Goal: Task Accomplishment & Management: Use online tool/utility

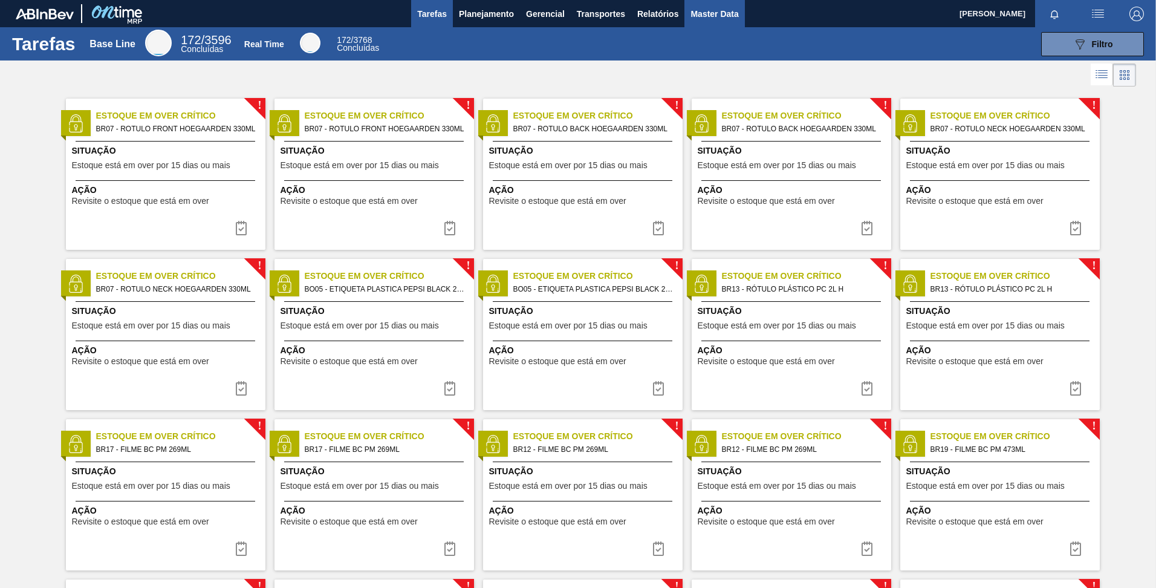
click at [695, 15] on span "Master Data" at bounding box center [714, 14] width 48 height 15
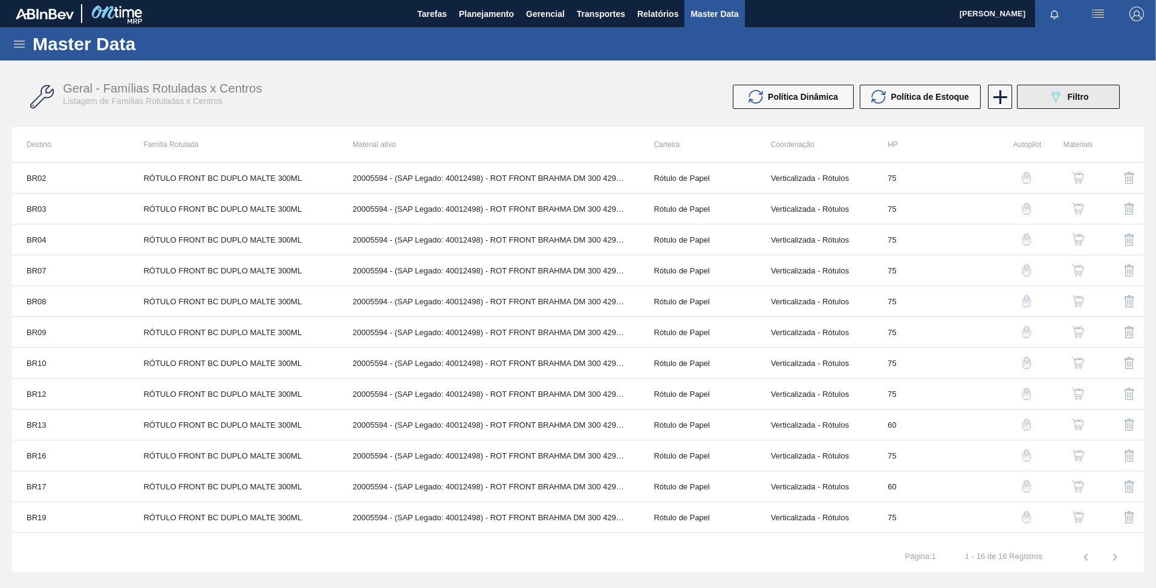
click at [1048, 100] on icon "089F7B8B-B2A5-4AFE-B5C0-19BA573D28AC" at bounding box center [1055, 96] width 15 height 15
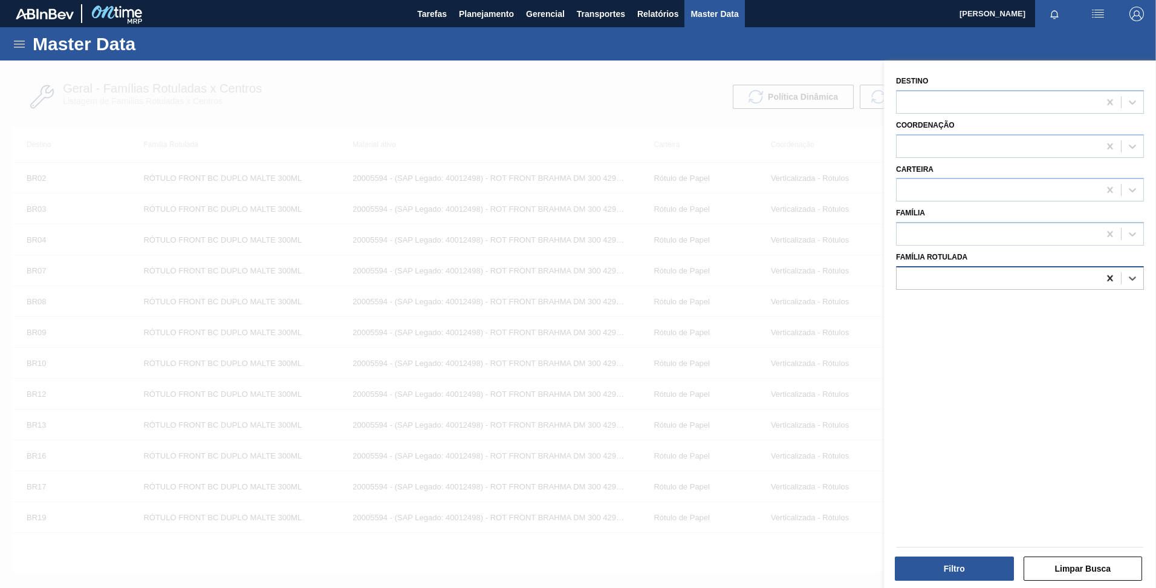
click at [1108, 277] on icon at bounding box center [1109, 278] width 5 height 6
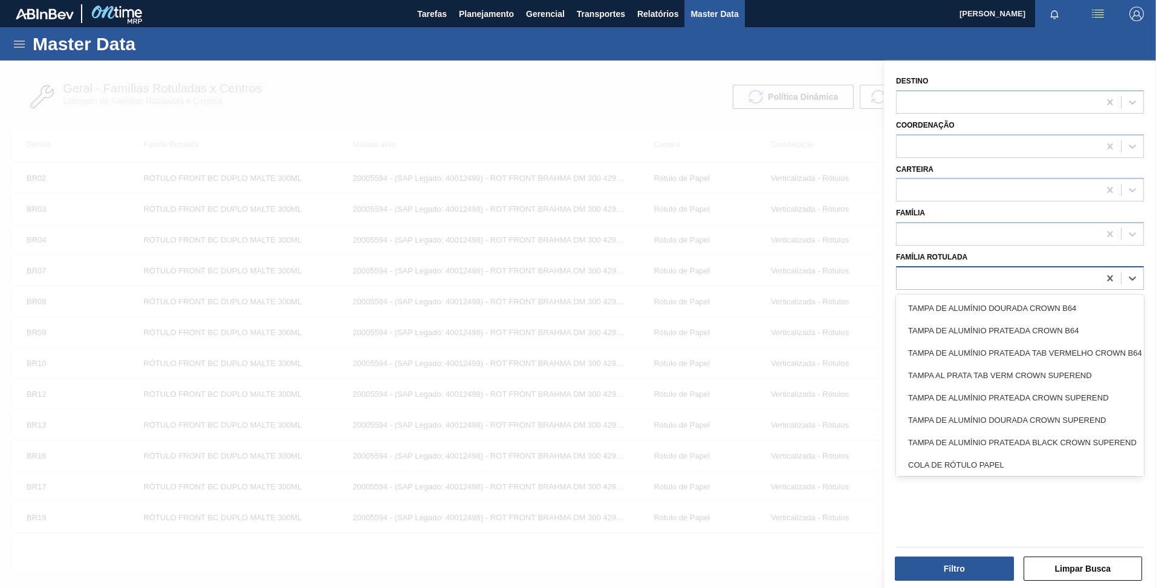
click at [1065, 282] on div at bounding box center [998, 278] width 203 height 18
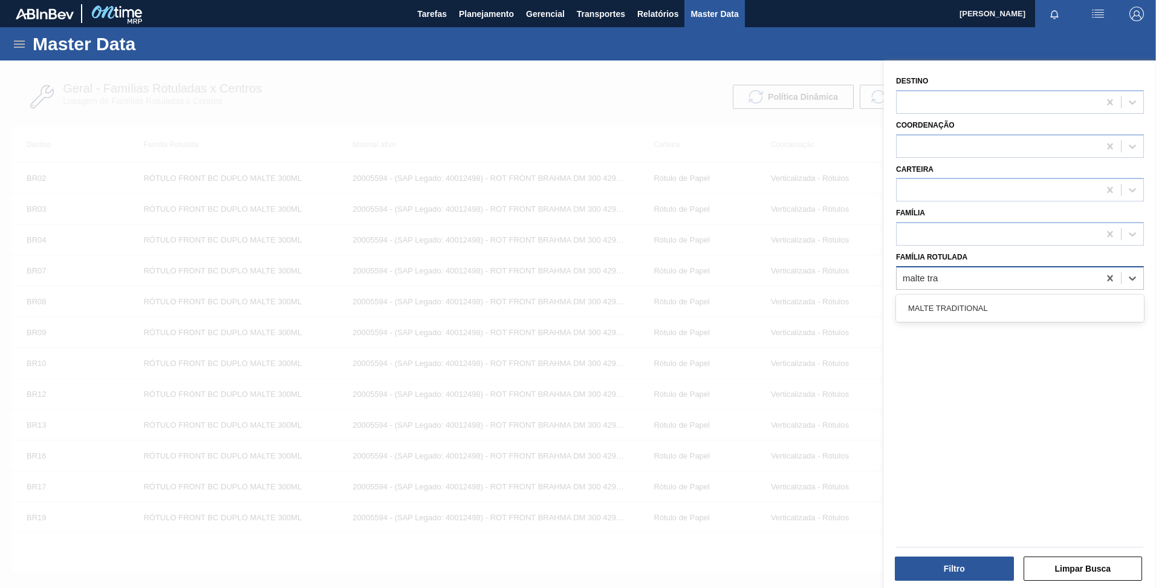
type Rotulada "malte trad"
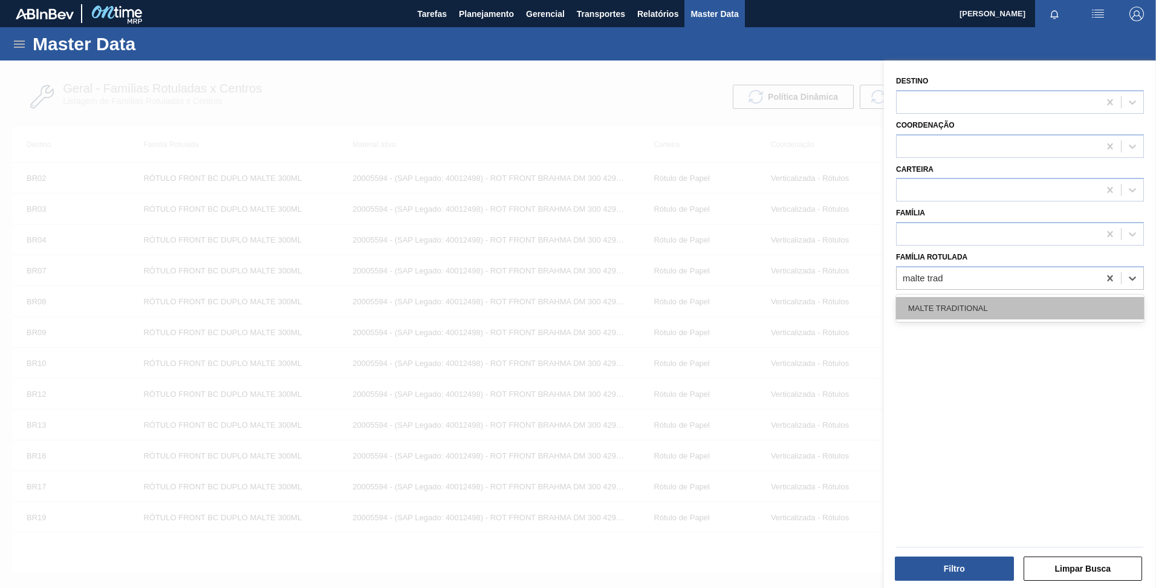
click at [1021, 310] on div "MALTE TRADITIONAL" at bounding box center [1020, 308] width 248 height 22
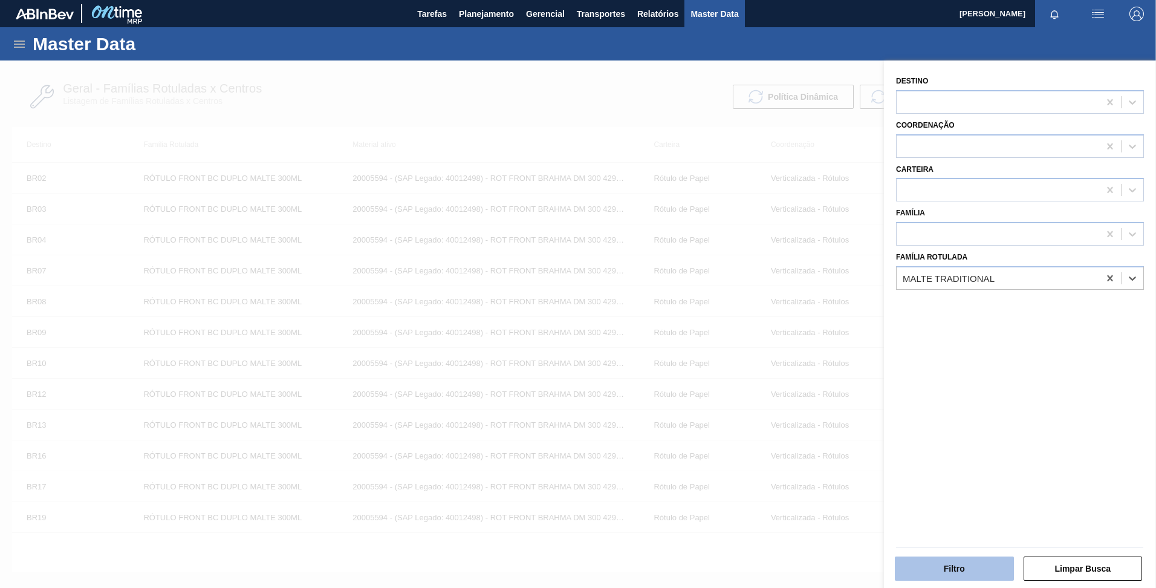
click at [943, 562] on button "Filtro" at bounding box center [954, 568] width 119 height 24
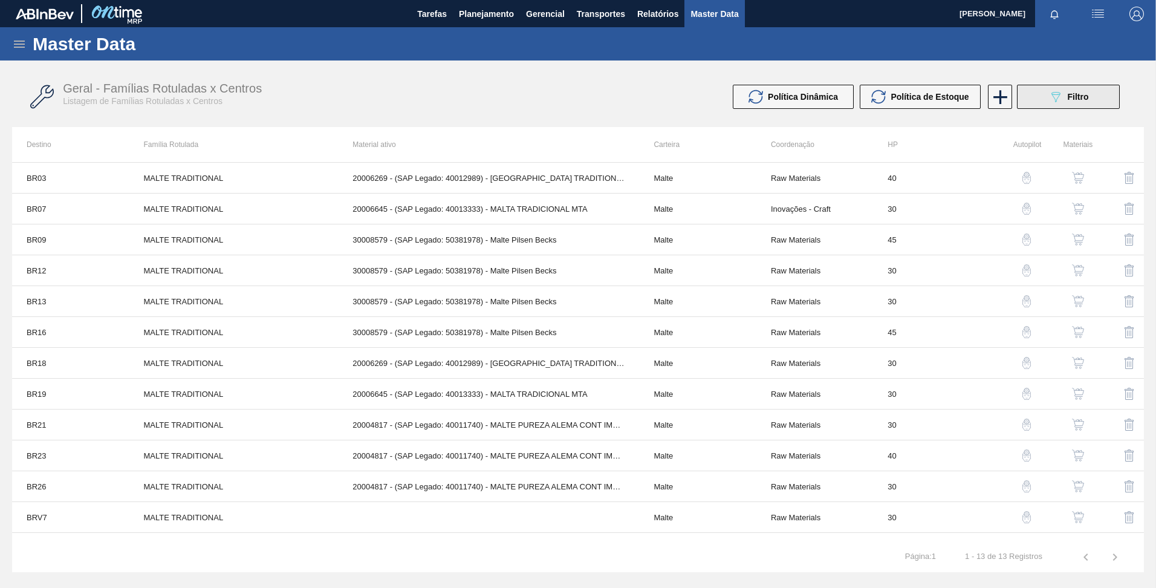
click at [1095, 97] on button "089F7B8B-B2A5-4AFE-B5C0-19BA573D28AC Filtro" at bounding box center [1068, 97] width 103 height 24
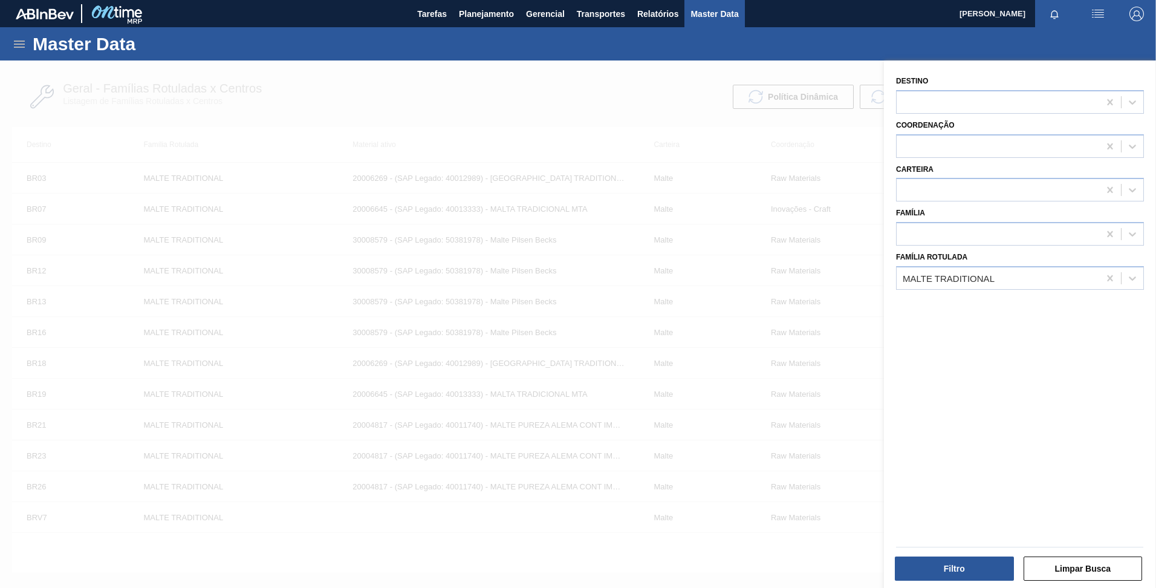
click at [604, 83] on div at bounding box center [578, 354] width 1156 height 588
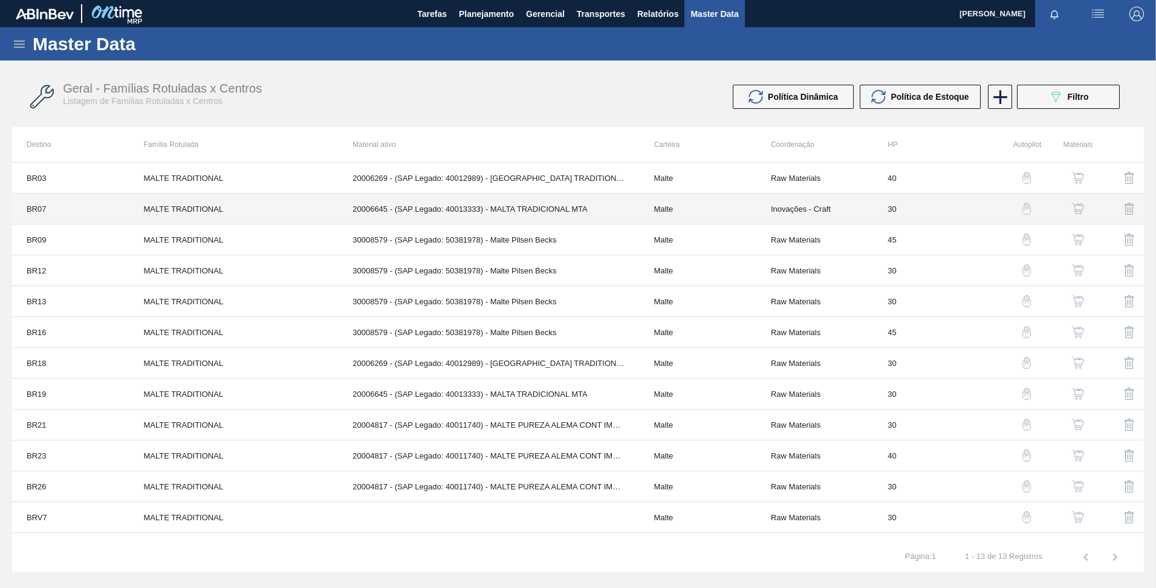
click at [203, 204] on td "MALTE TRADITIONAL" at bounding box center [233, 208] width 209 height 31
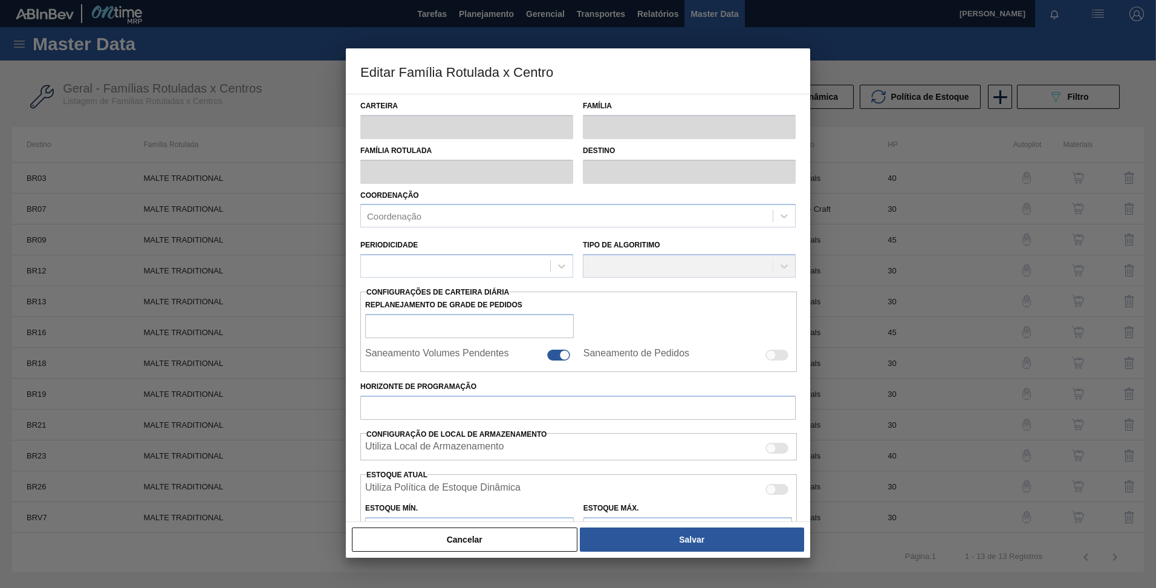
type input "Malte"
type input "MALTE TRADITIONAL"
type input "BR07 - Macacu"
type input "0"
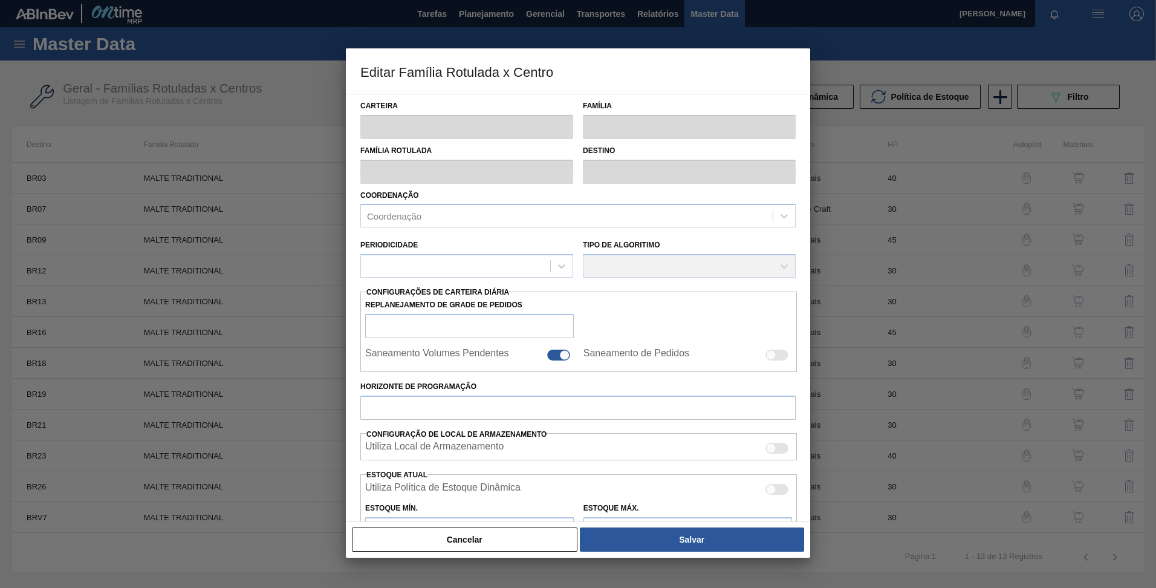
type input "30"
type input "0"
type input "100"
type input "0,000"
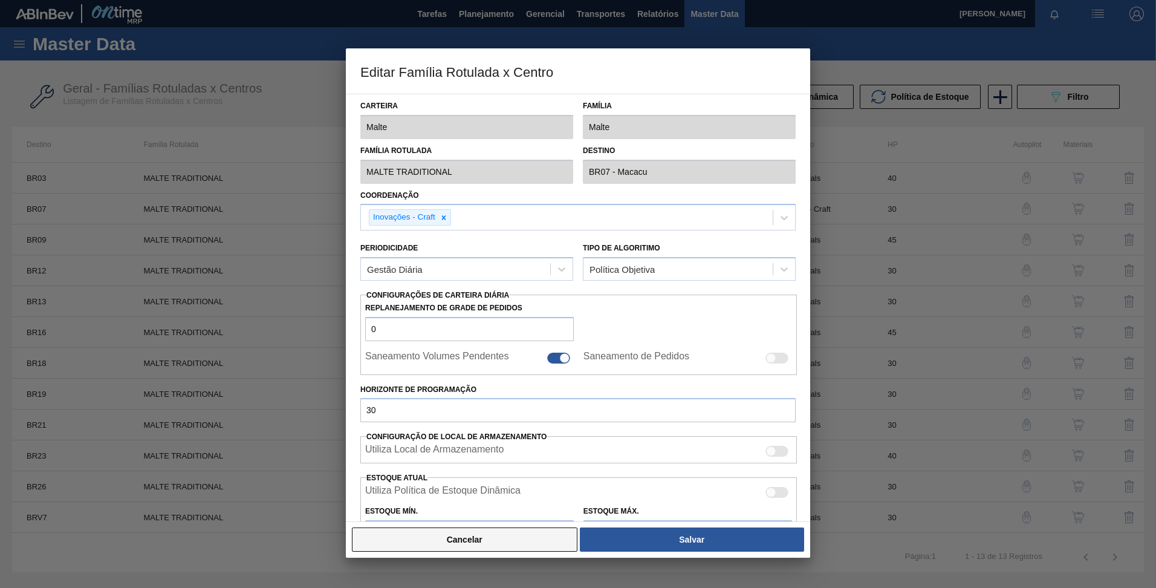
click at [498, 537] on button "Cancelar" at bounding box center [465, 539] width 226 height 24
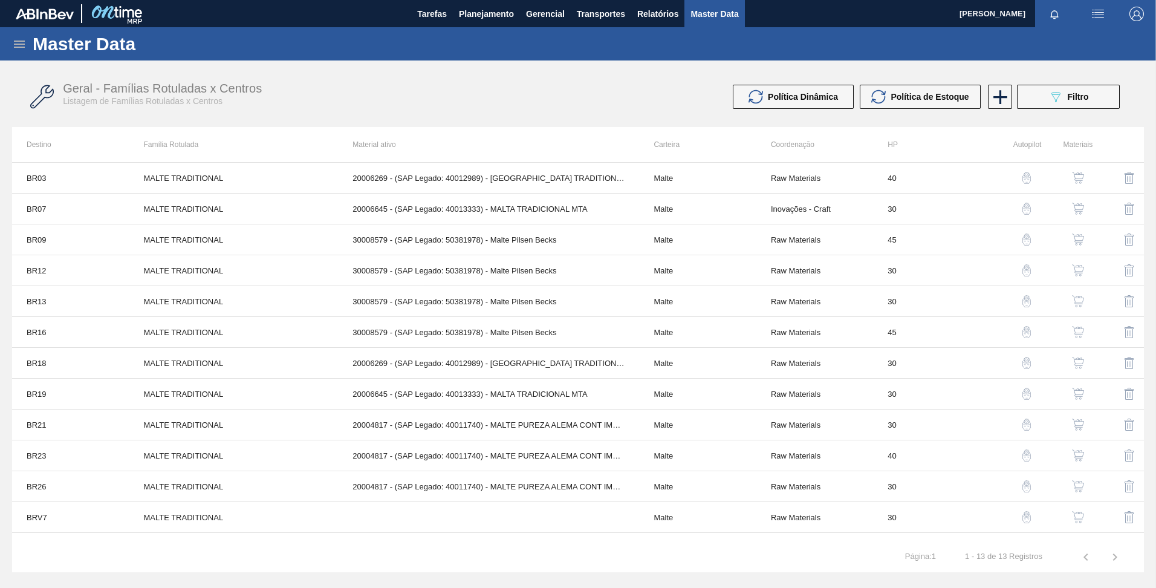
click at [1077, 209] on img "button" at bounding box center [1078, 209] width 12 height 12
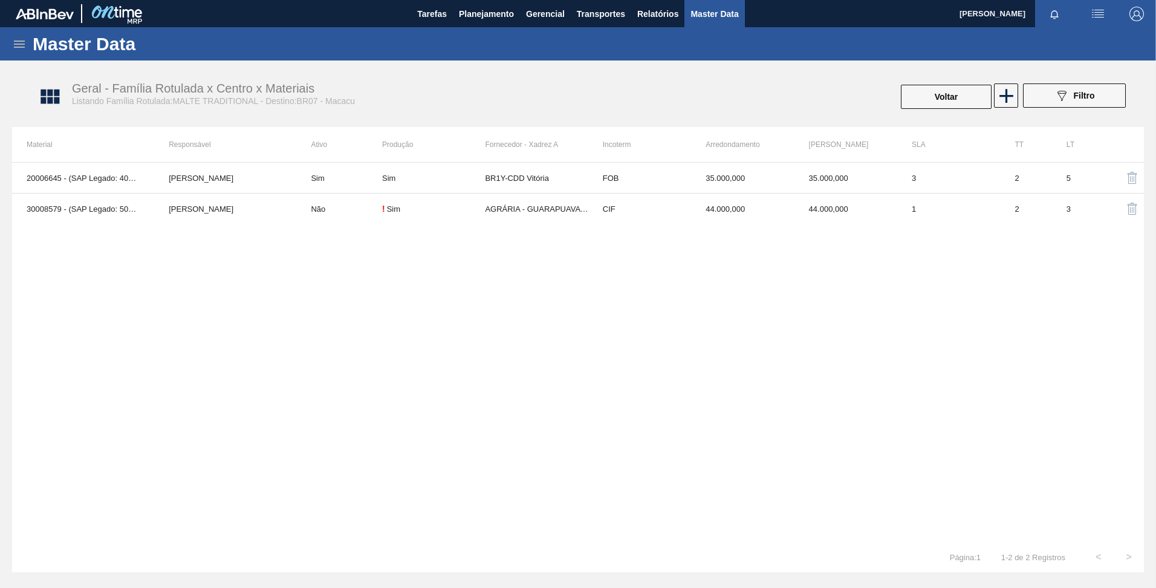
click at [435, 293] on div "20006645 - (SAP Legado: 40013333) - MALTA TRADICIONAL MTA JULIA SILVA DE ALMEID…" at bounding box center [578, 352] width 1132 height 380
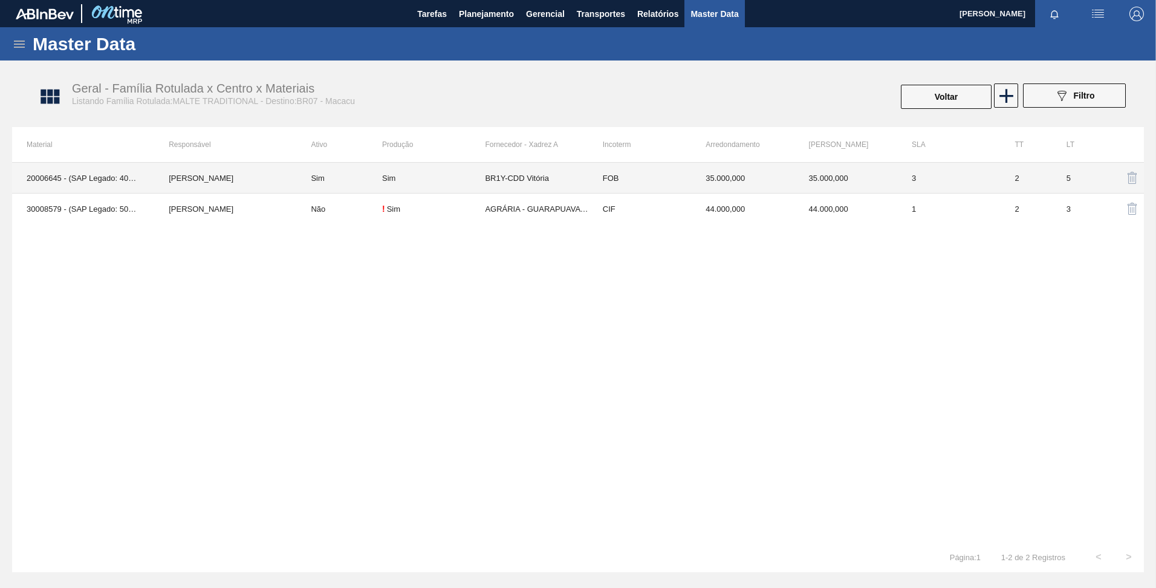
click at [432, 183] on td "Sim" at bounding box center [433, 178] width 103 height 31
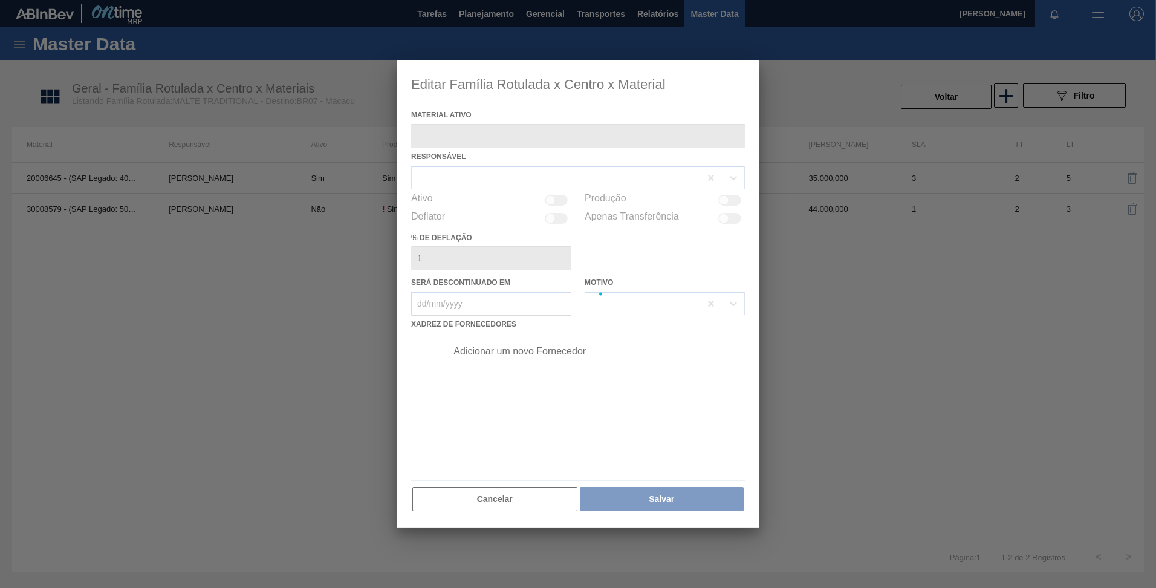
type ativo "20006645 - (SAP Legado: 40013333) - MALTA TRADICIONAL MTA"
checkbox input "true"
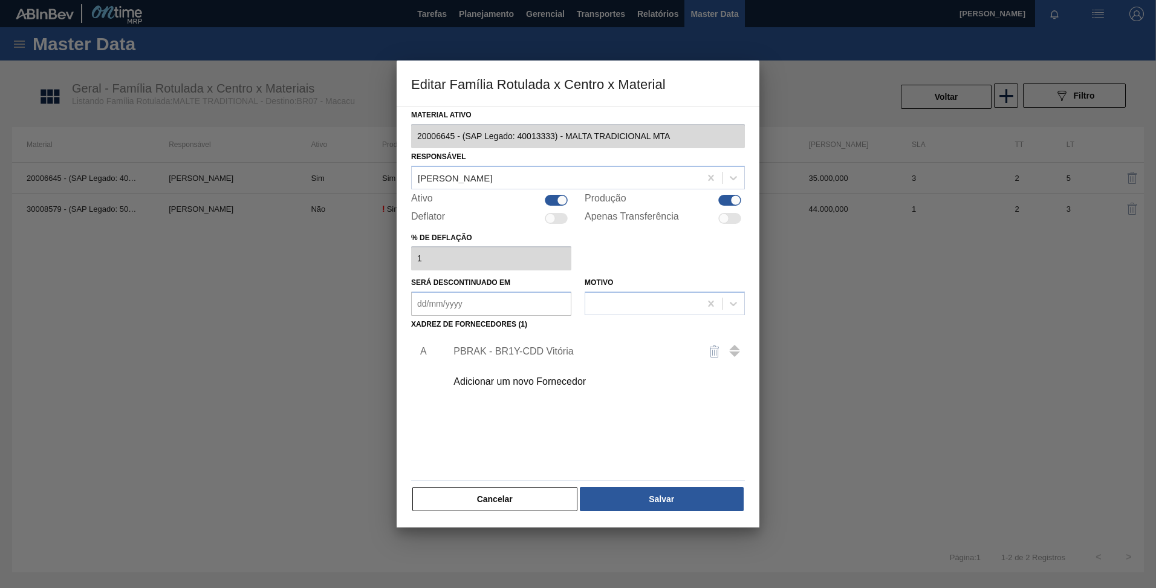
click at [562, 198] on div at bounding box center [562, 200] width 10 height 10
checkbox input "false"
click at [671, 501] on button "Salvar" at bounding box center [662, 499] width 164 height 24
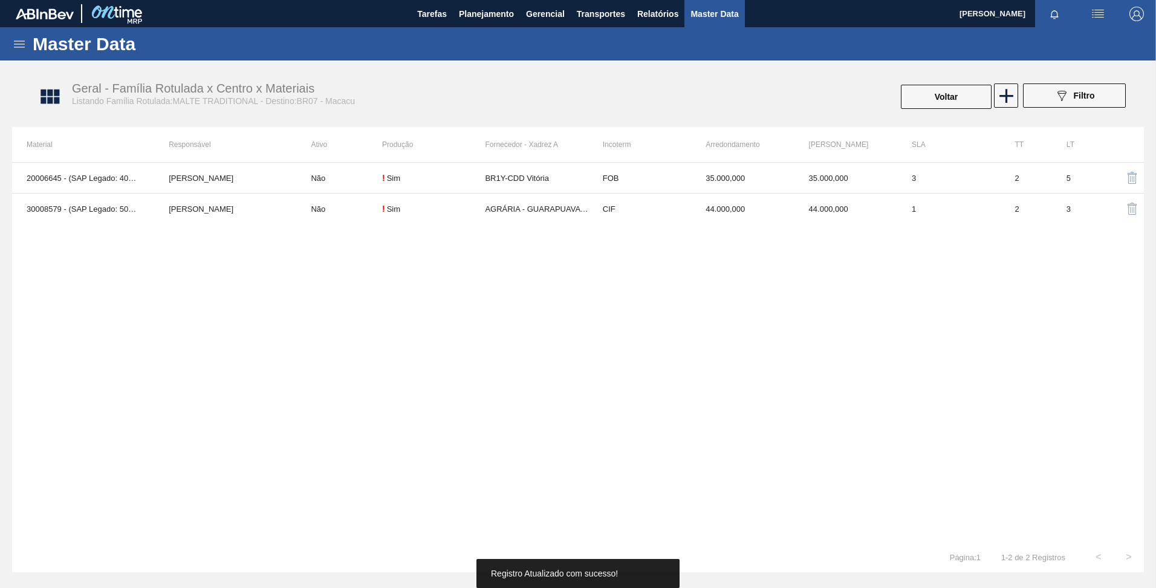
click at [595, 342] on div "20006645 - (SAP Legado: 40013333) - MALTA TRADICIONAL MTA JULIA SILVA DE ALMEID…" at bounding box center [578, 352] width 1132 height 380
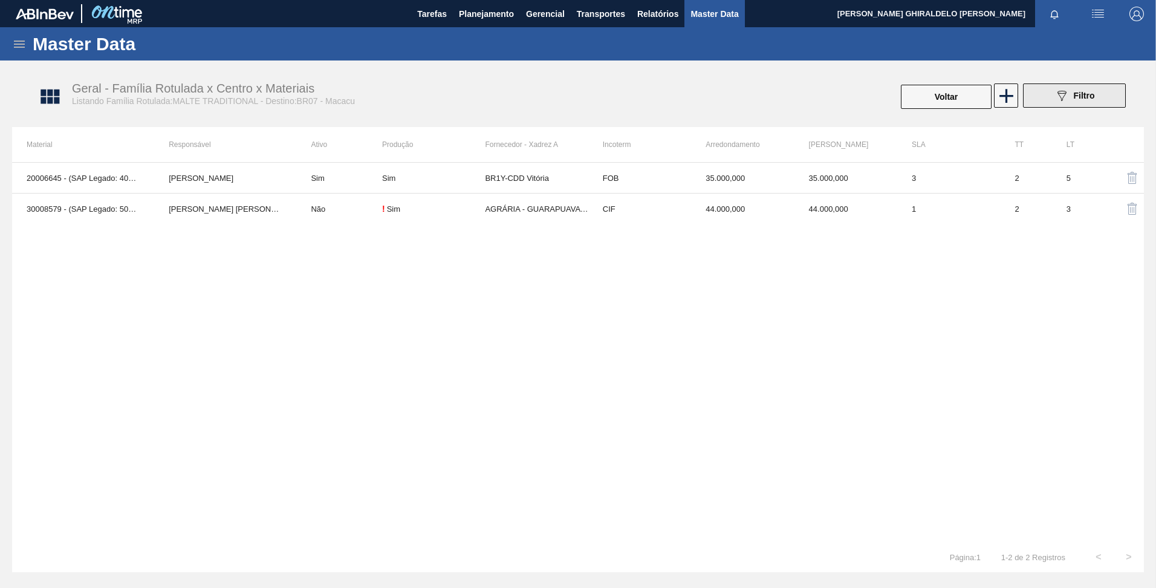
click at [1053, 97] on button "089F7B8B-B2A5-4AFE-B5C0-19BA573D28AC Filtro" at bounding box center [1074, 95] width 103 height 24
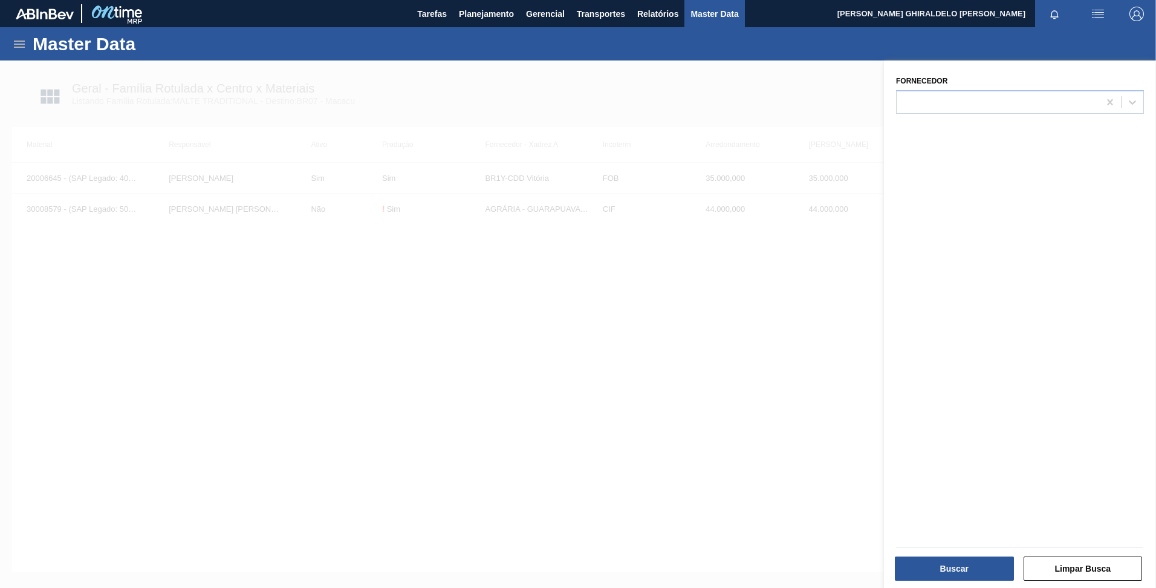
click at [775, 106] on div at bounding box center [578, 354] width 1156 height 588
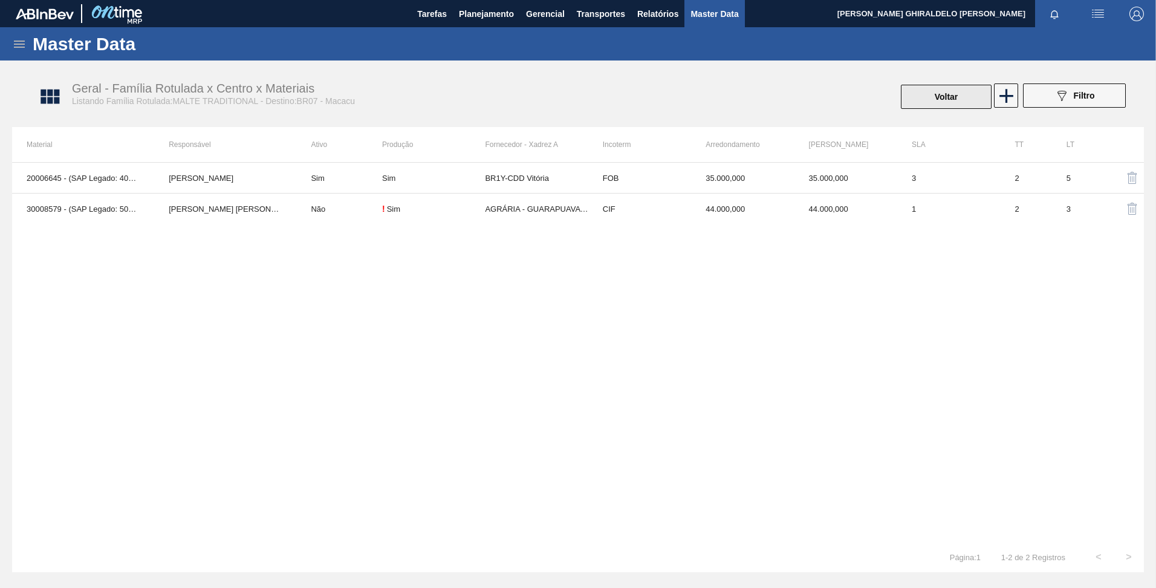
click at [918, 99] on button "Voltar" at bounding box center [946, 97] width 91 height 24
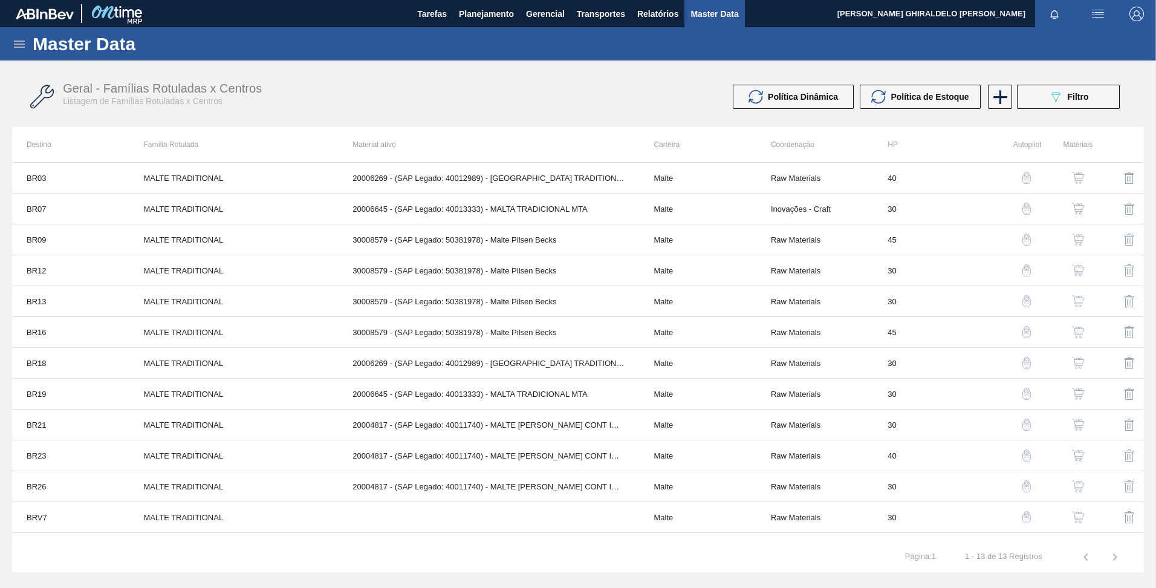
click at [1051, 97] on icon "089F7B8B-B2A5-4AFE-B5C0-19BA573D28AC" at bounding box center [1055, 96] width 15 height 15
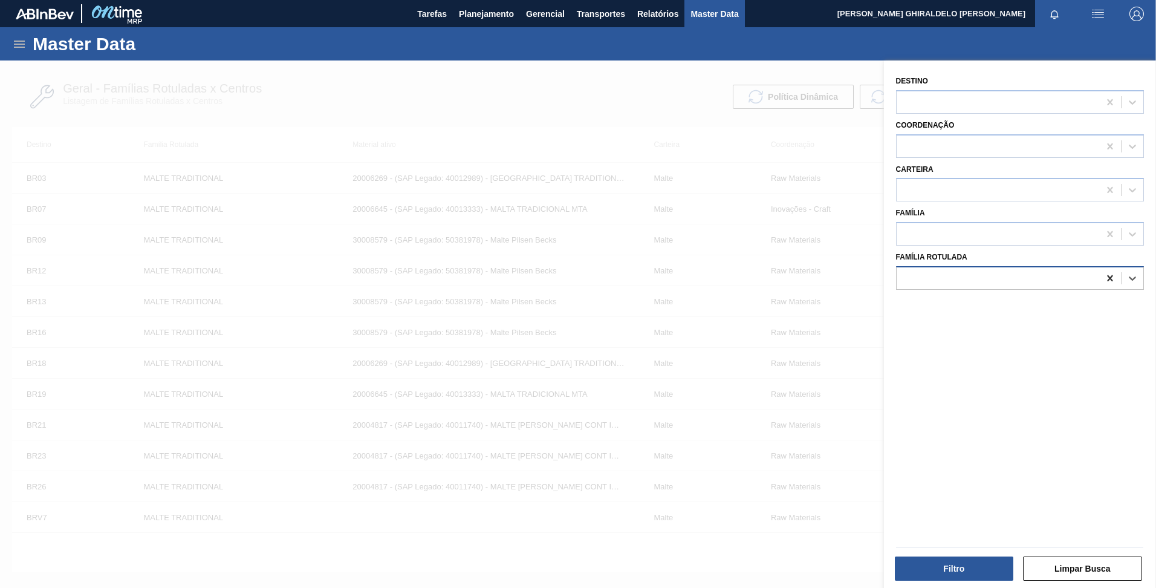
click at [1108, 276] on icon at bounding box center [1110, 278] width 12 height 12
click at [1077, 280] on div at bounding box center [998, 278] width 203 height 18
type Rotulada "malte mai"
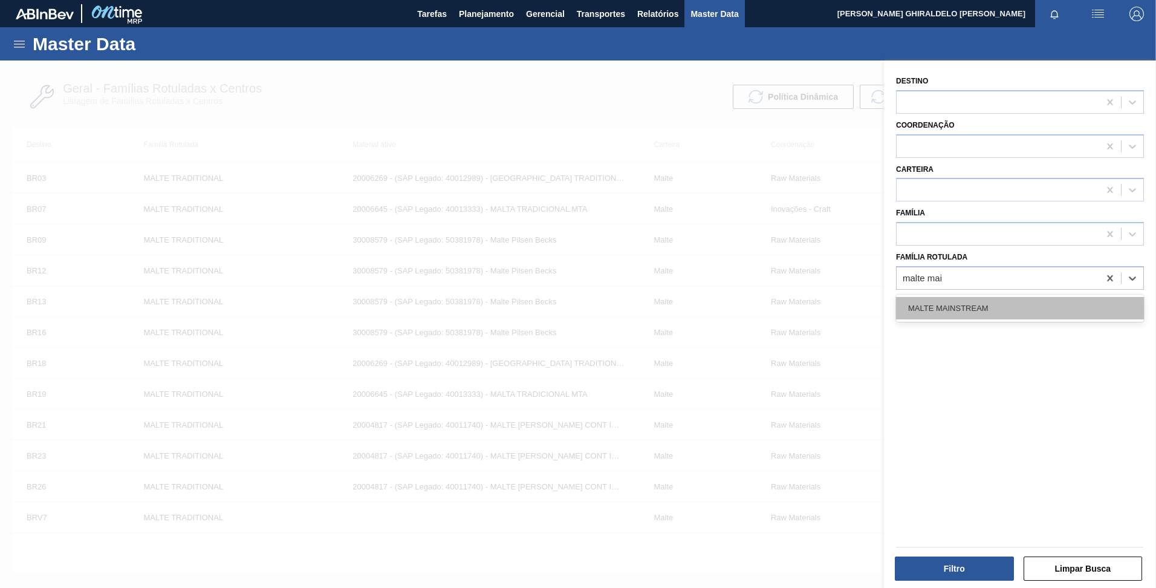
click at [964, 312] on div "MALTE MAINSTREAM" at bounding box center [1020, 308] width 248 height 22
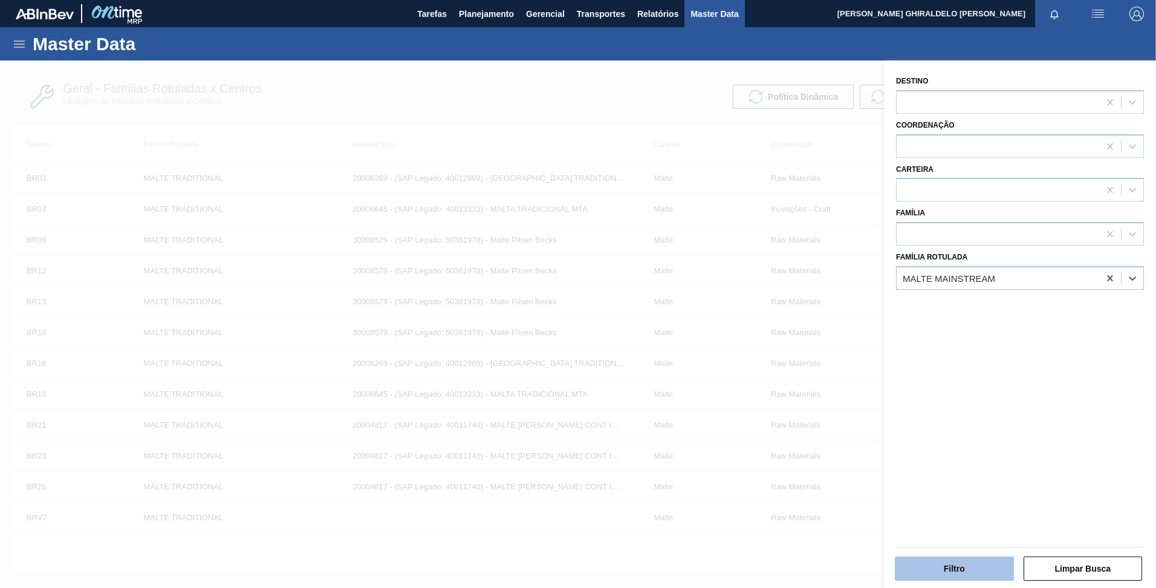
click at [963, 562] on button "Filtro" at bounding box center [954, 568] width 119 height 24
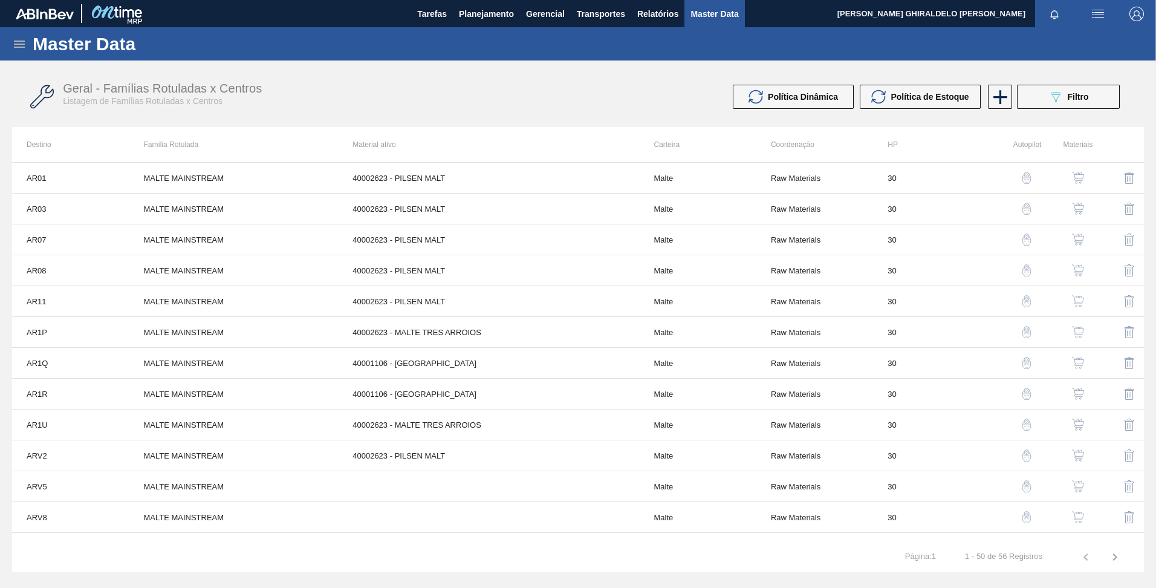
click at [1120, 557] on icon "button" at bounding box center [1115, 557] width 15 height 15
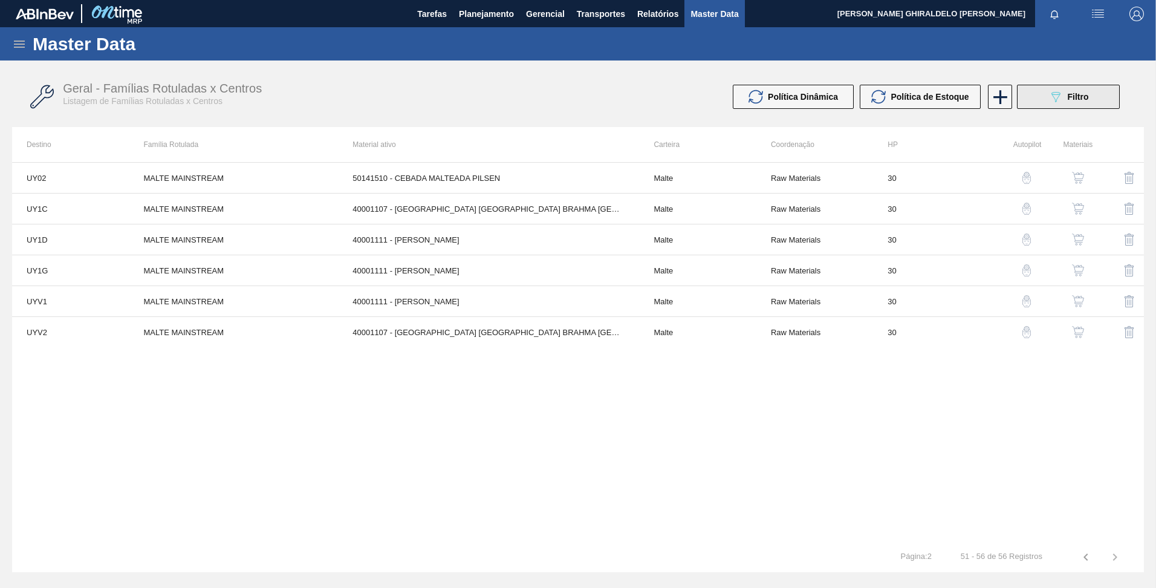
click at [1070, 102] on div "089F7B8B-B2A5-4AFE-B5C0-19BA573D28AC Filtro" at bounding box center [1068, 96] width 41 height 15
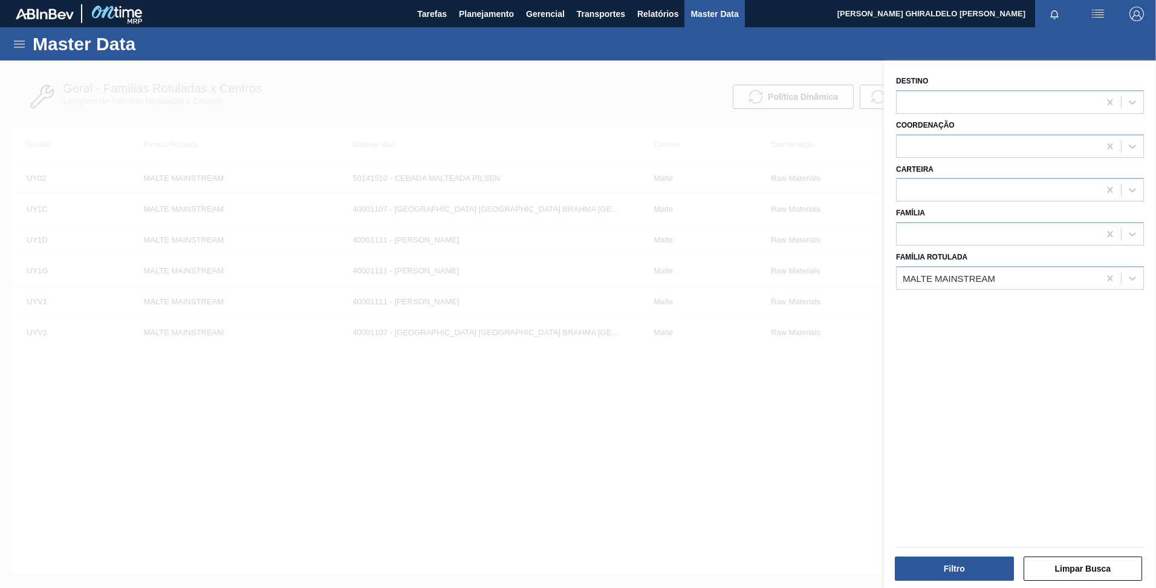
click at [998, 83] on div "Destino" at bounding box center [1020, 93] width 248 height 41
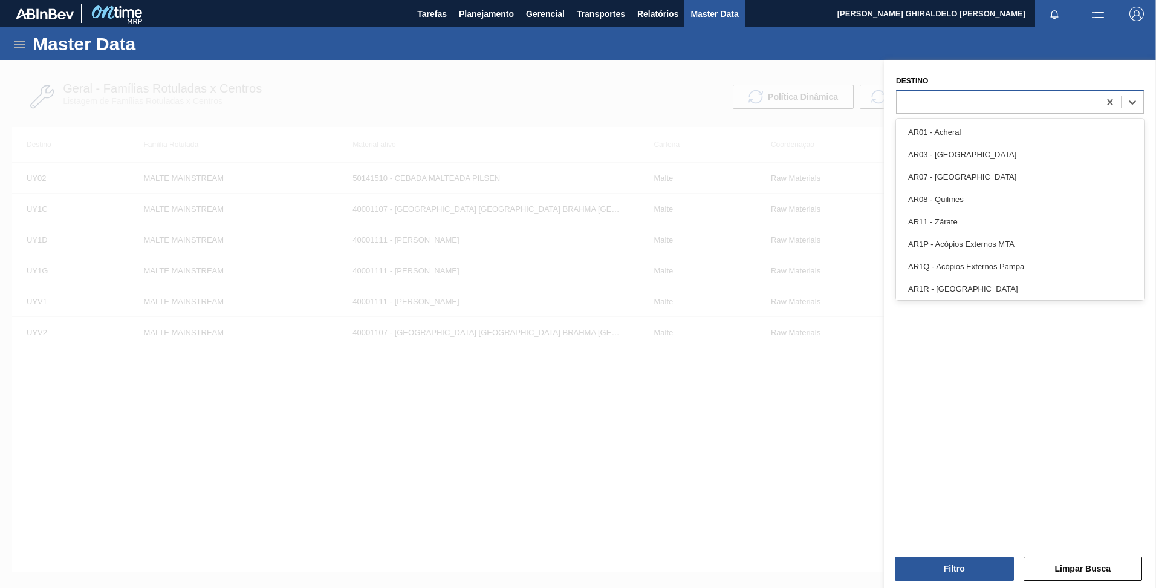
click at [1001, 102] on div at bounding box center [998, 102] width 203 height 18
type input "br19"
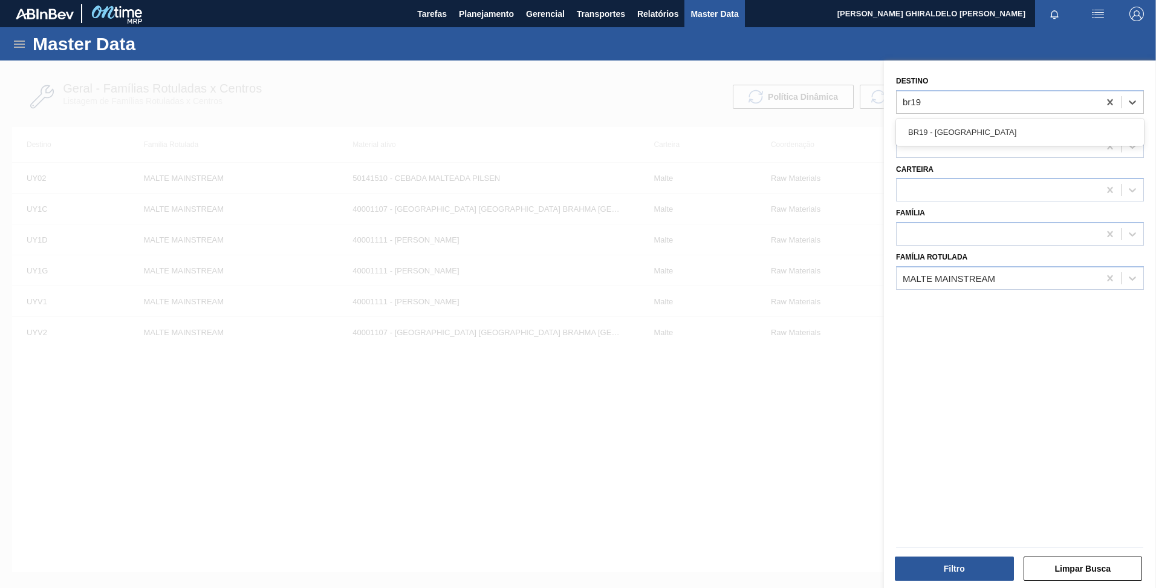
click at [944, 138] on div "BR19 - Nova Rio" at bounding box center [1020, 132] width 248 height 22
click at [966, 573] on button "Filtro" at bounding box center [954, 568] width 119 height 24
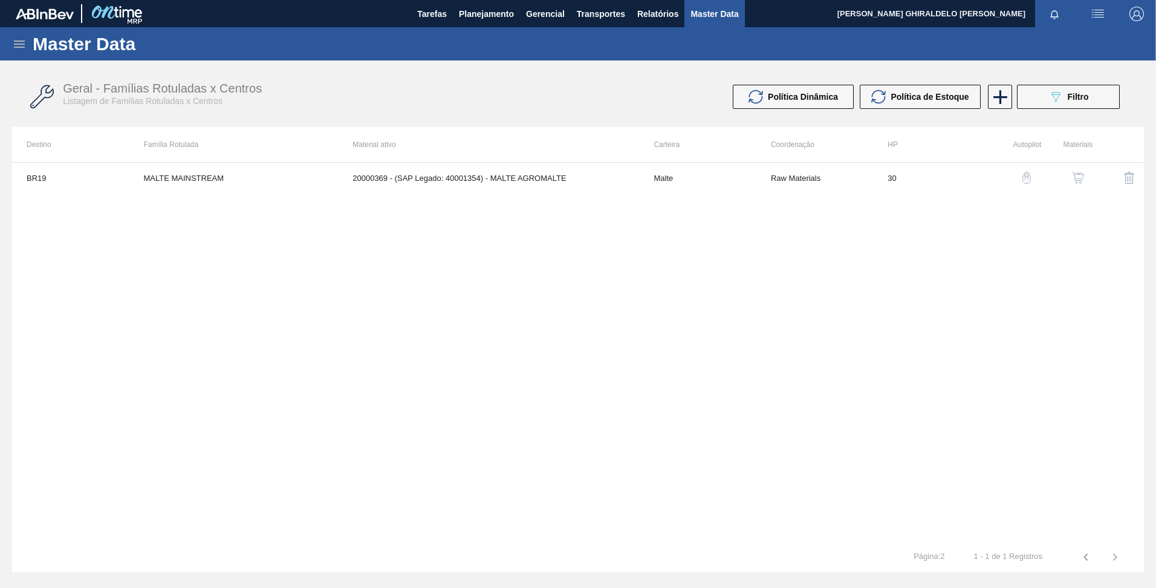
click at [1077, 180] on img "button" at bounding box center [1078, 178] width 12 height 12
